Goal: Information Seeking & Learning: Learn about a topic

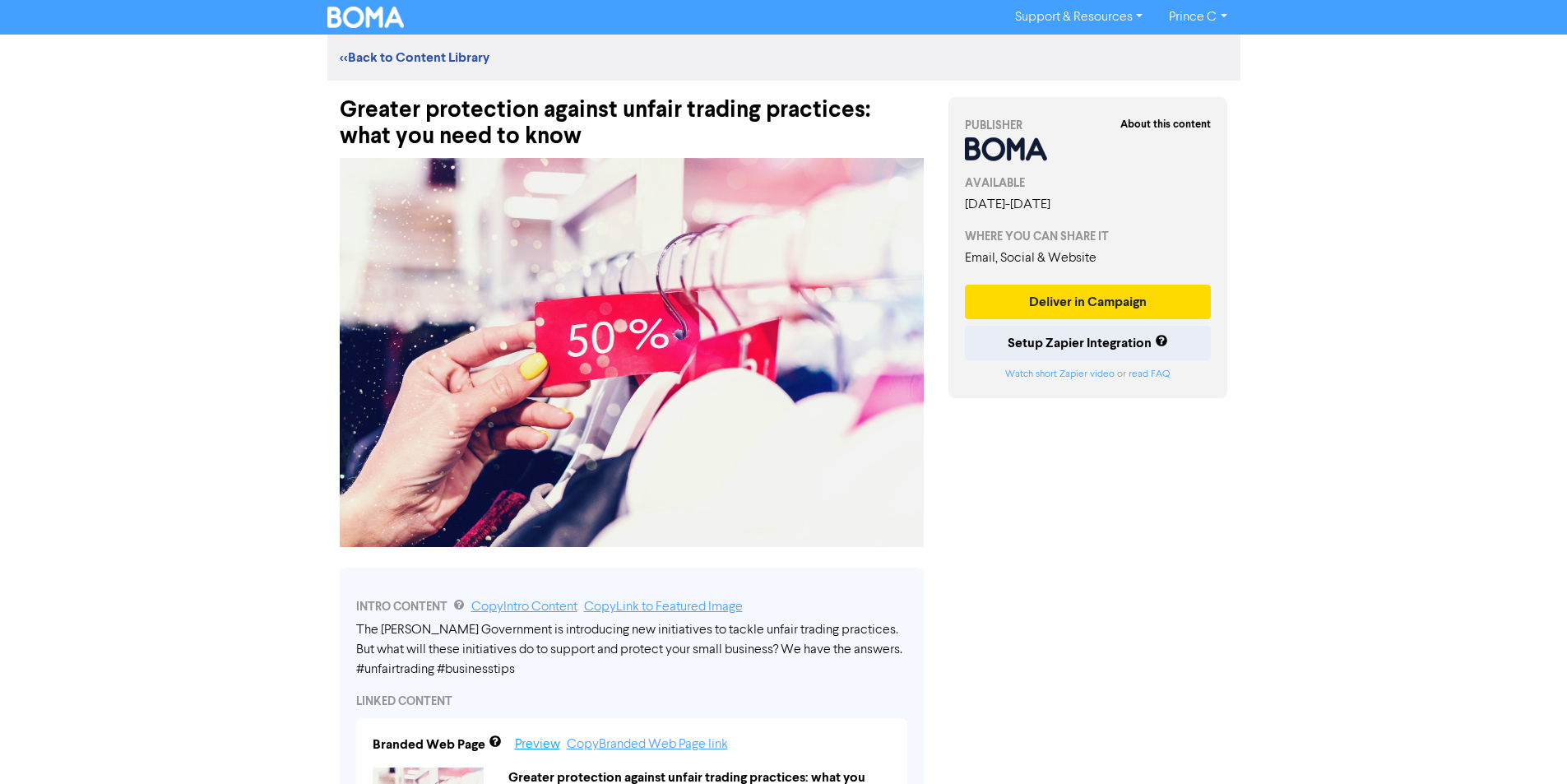
click at [539, 750] on link "Preview" at bounding box center [537, 743] width 45 height 13
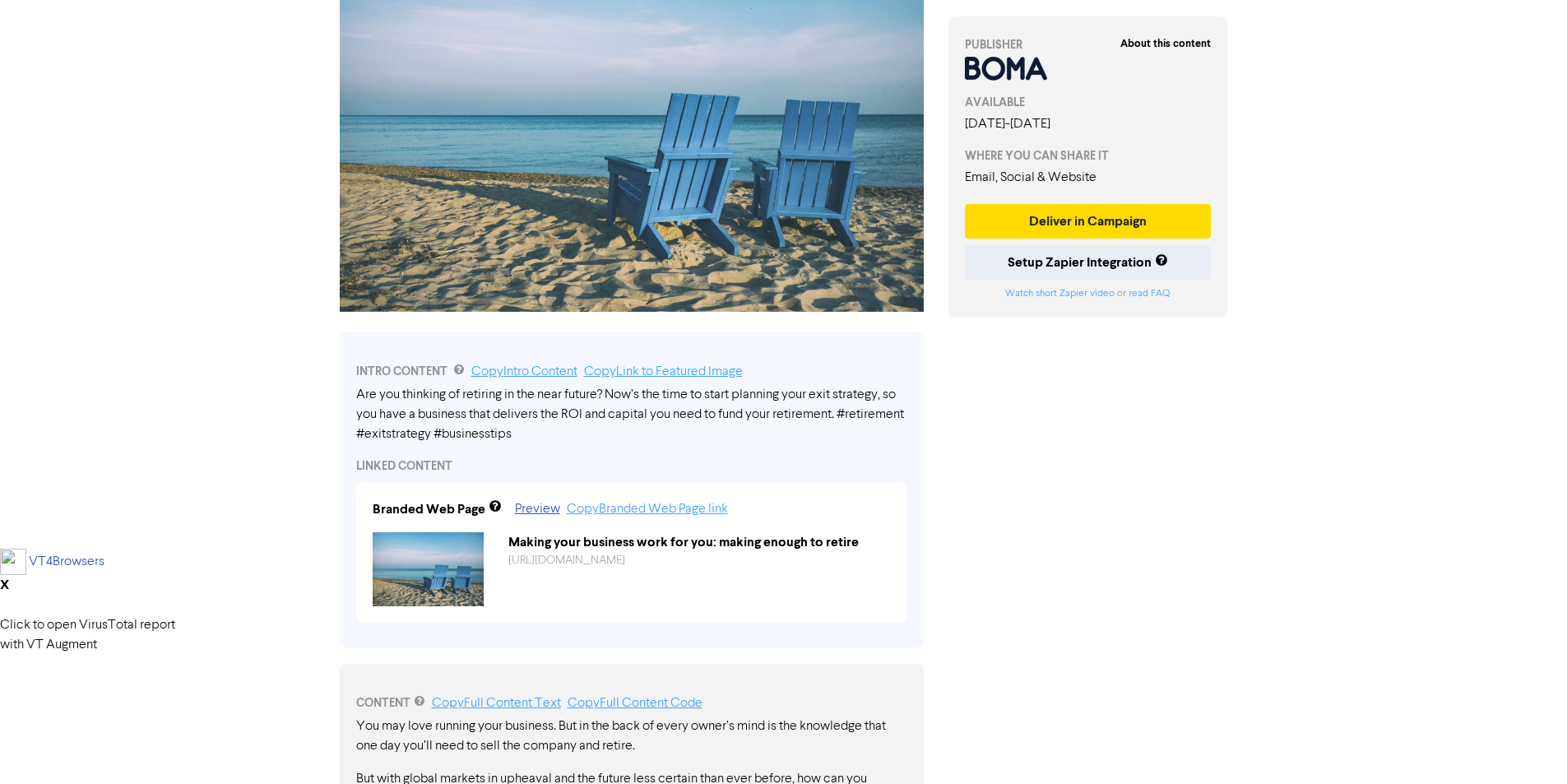
scroll to position [329, 0]
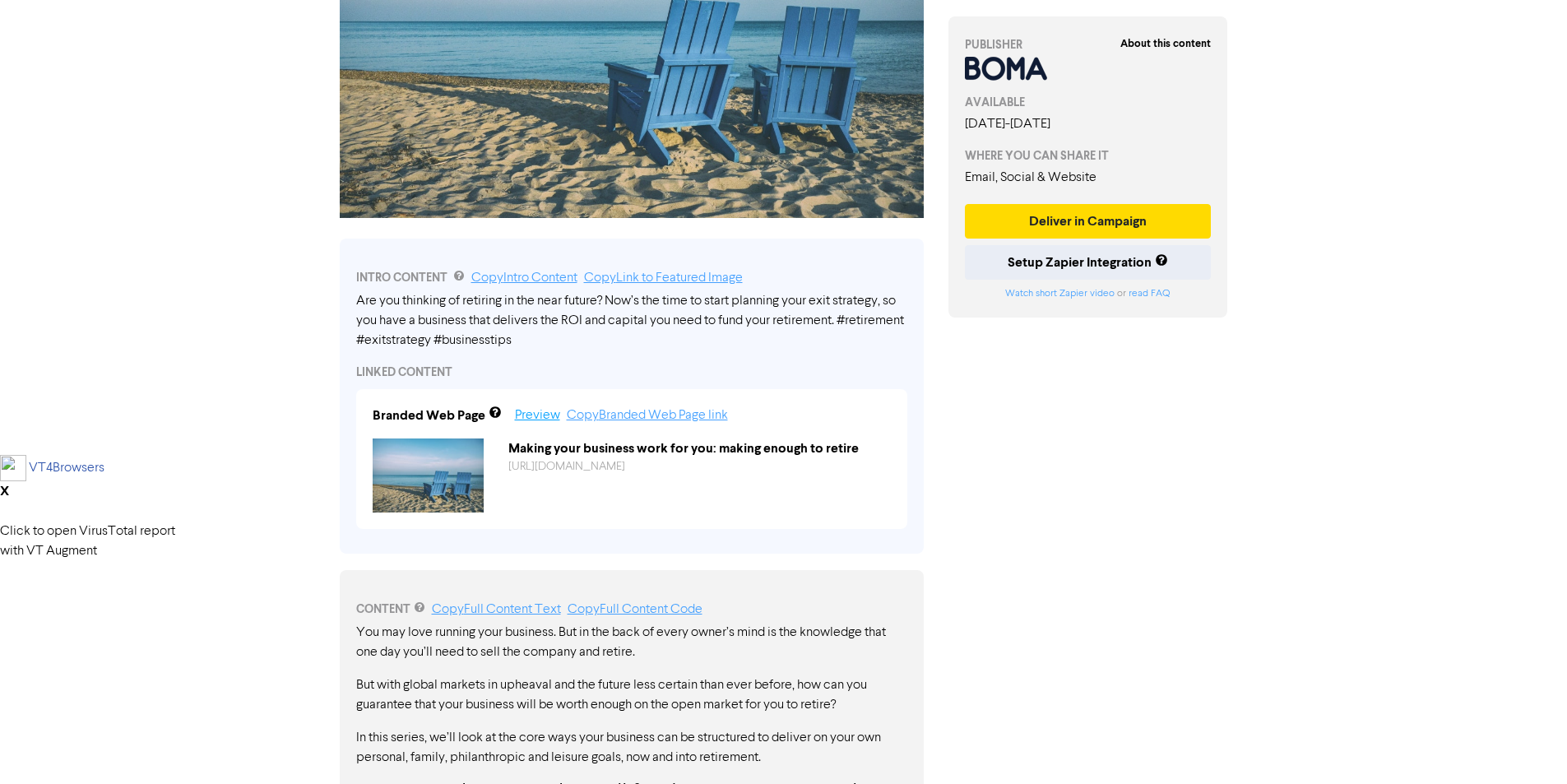
click at [537, 418] on link "Preview" at bounding box center [537, 415] width 45 height 13
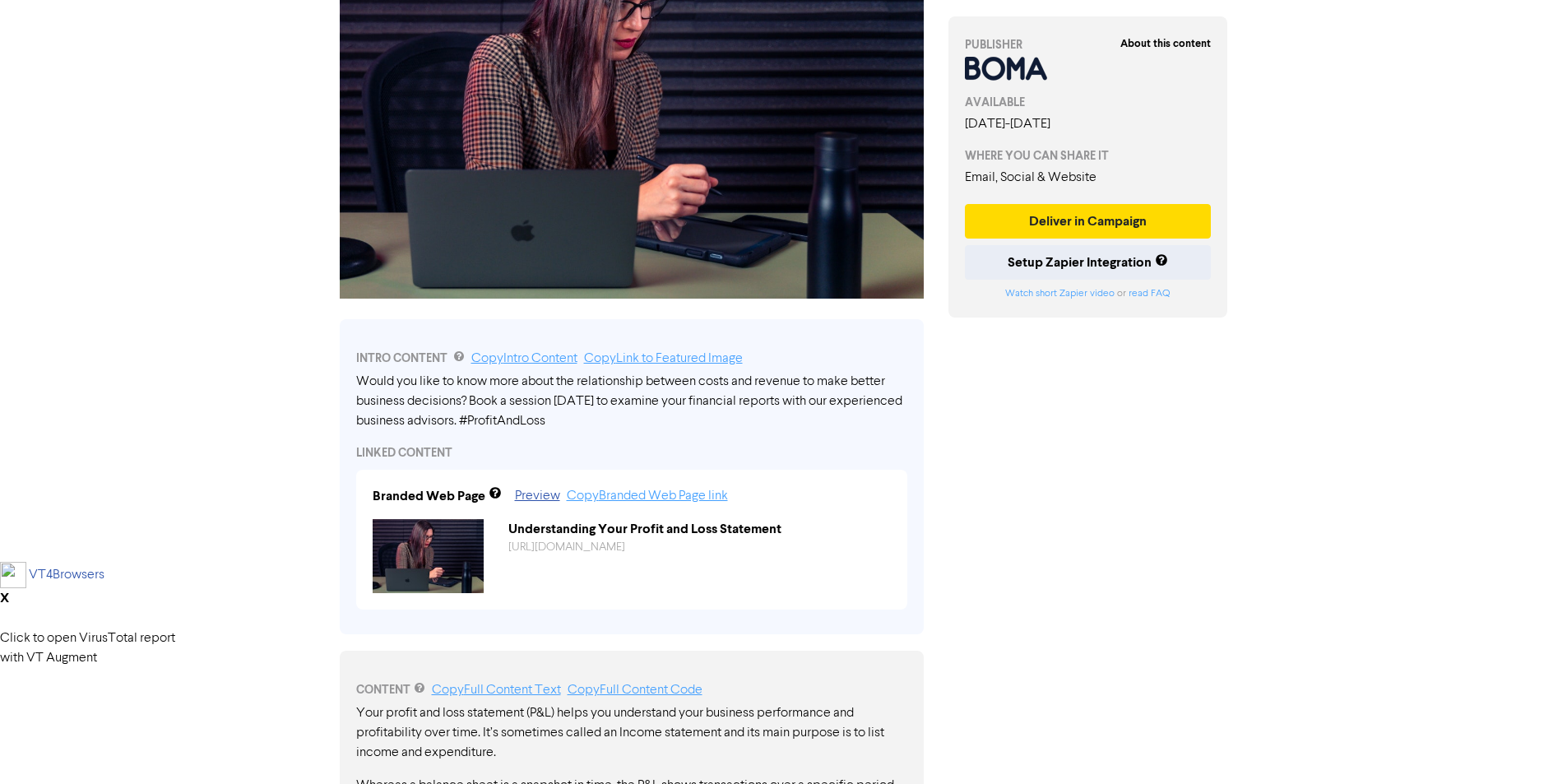
scroll to position [247, 0]
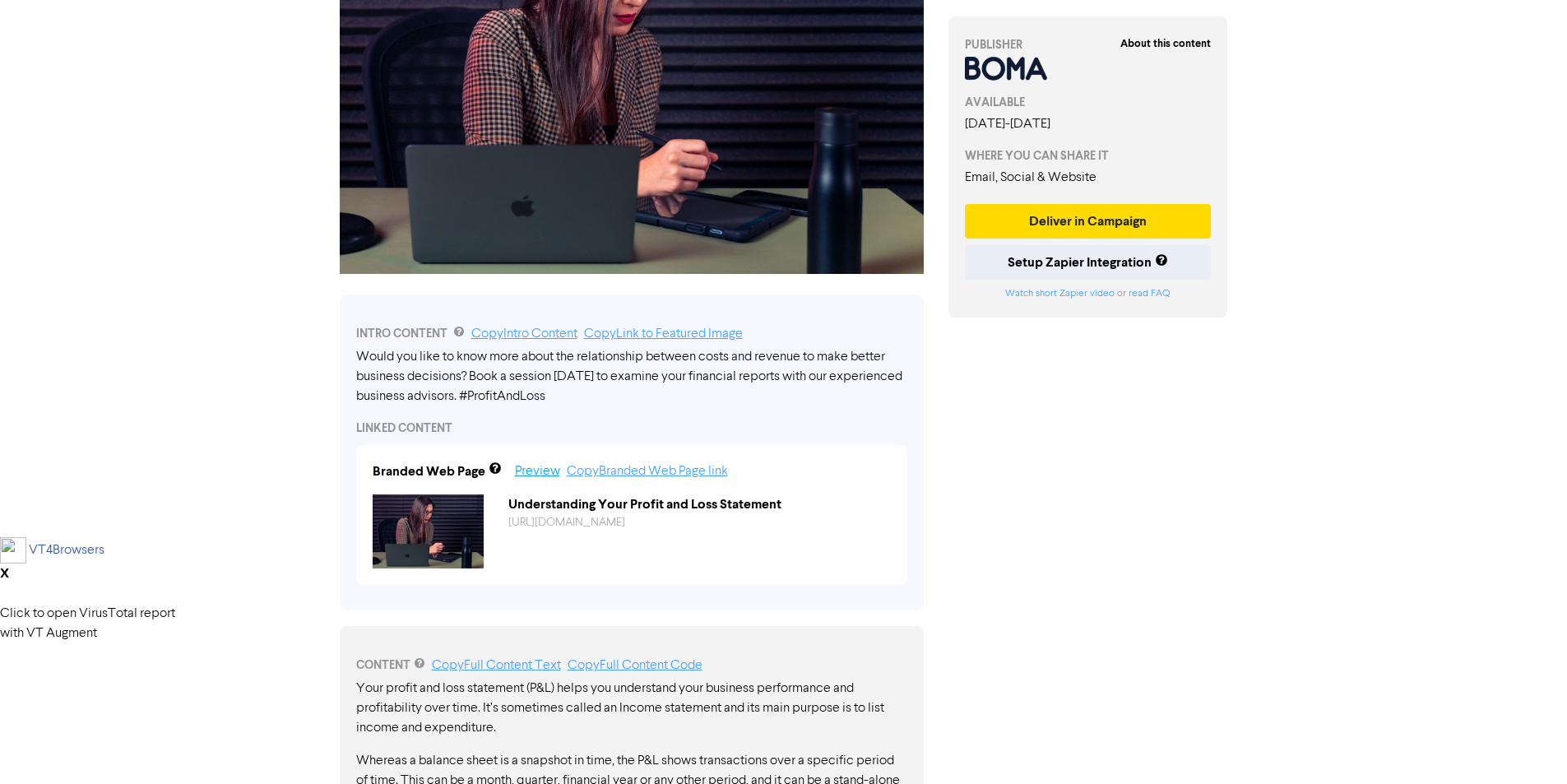
click at [527, 478] on link "Preview" at bounding box center [537, 471] width 45 height 13
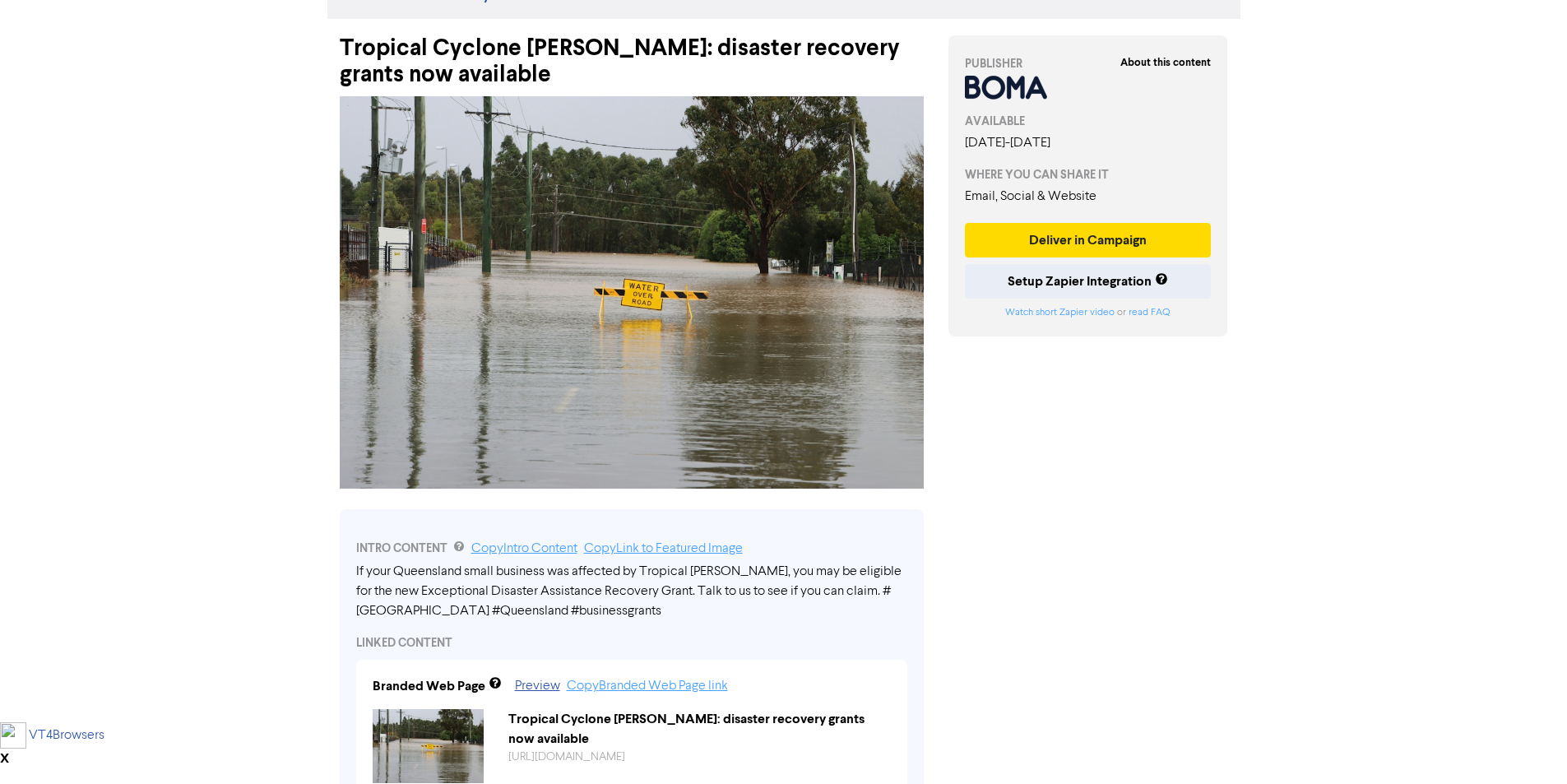
scroll to position [164, 0]
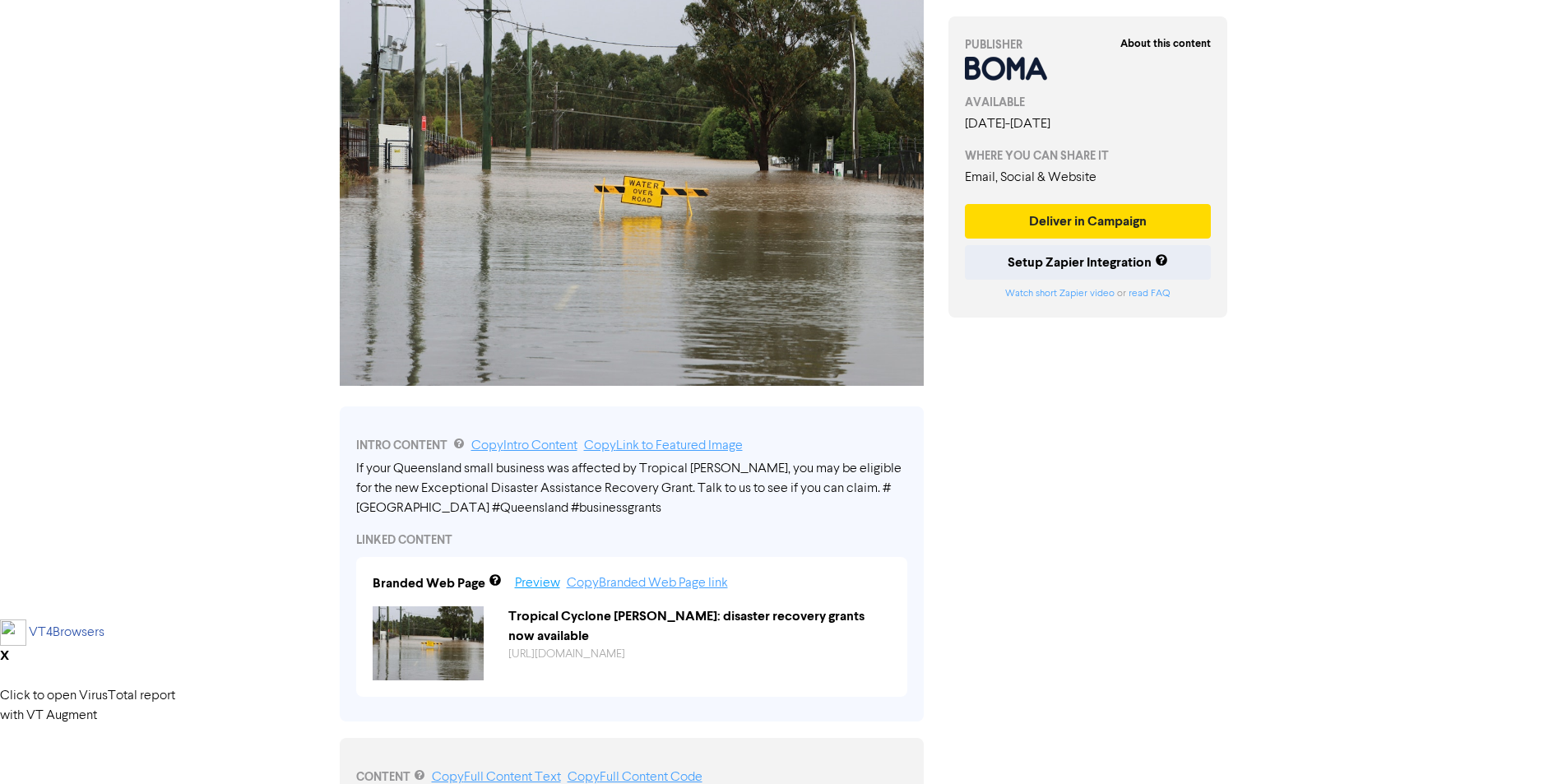
click at [554, 586] on link "Preview" at bounding box center [537, 582] width 45 height 13
